Goal: Navigation & Orientation: Find specific page/section

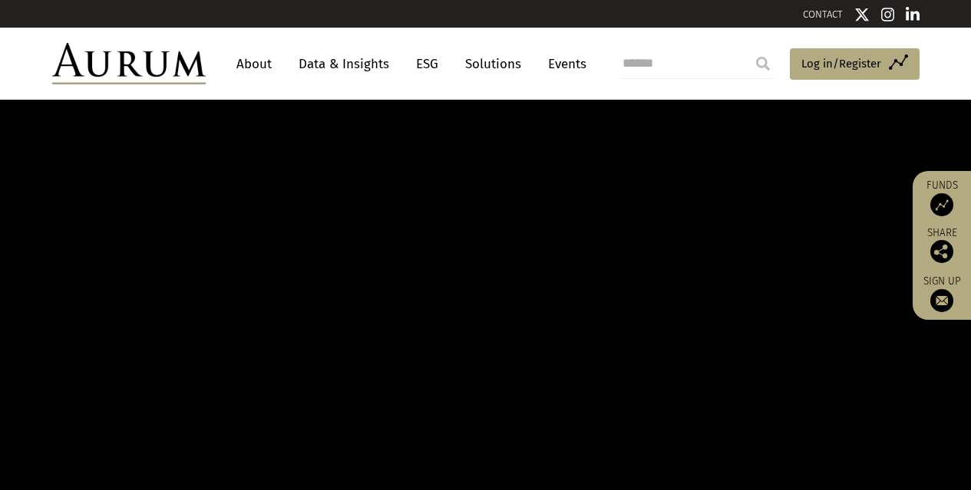
click at [258, 67] on link "About" at bounding box center [254, 64] width 51 height 28
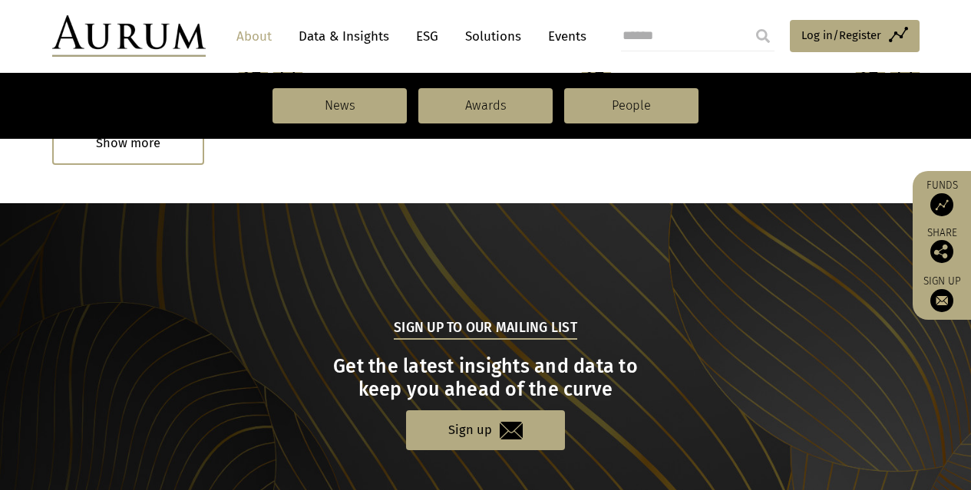
scroll to position [1492, 0]
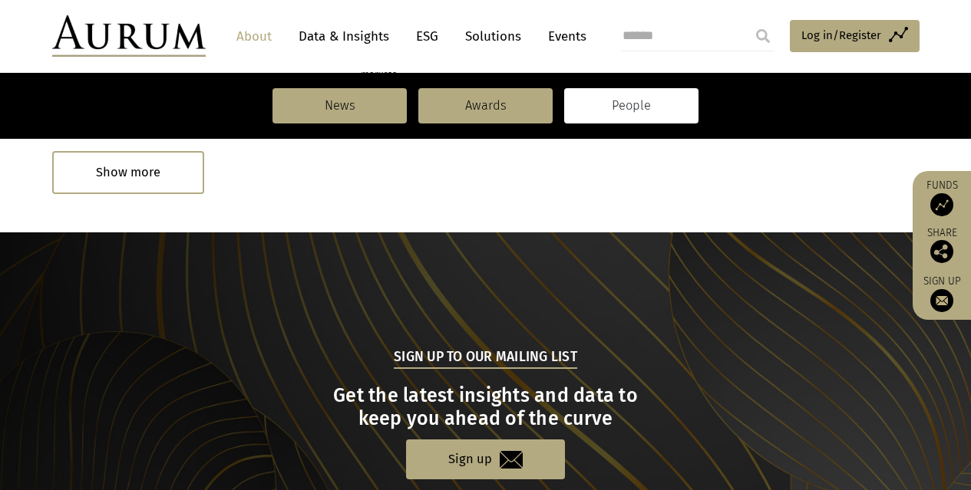
click at [639, 99] on link "People" at bounding box center [631, 105] width 134 height 35
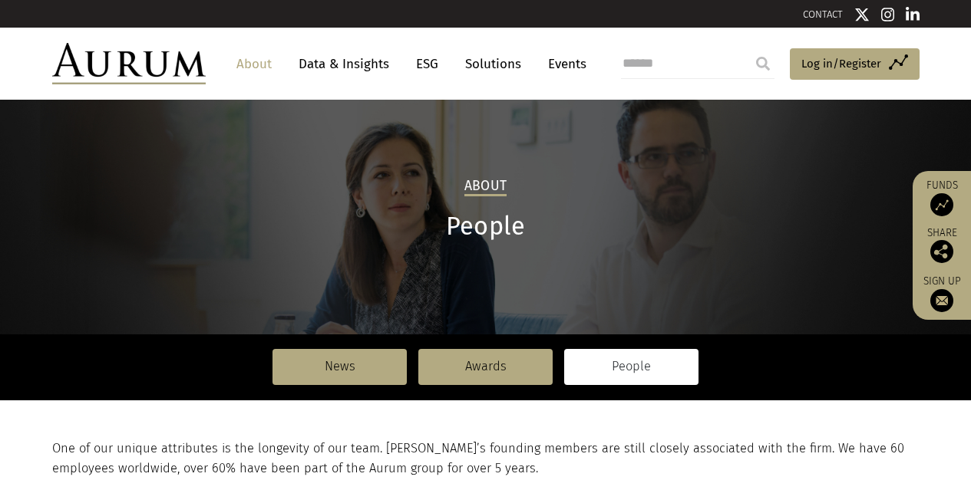
click at [256, 64] on link "About" at bounding box center [254, 64] width 51 height 28
